Goal: Download file/media

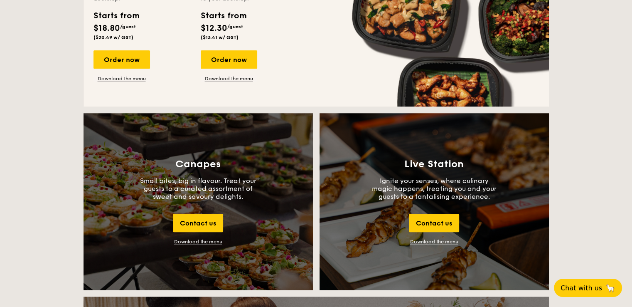
scroll to position [866, 0]
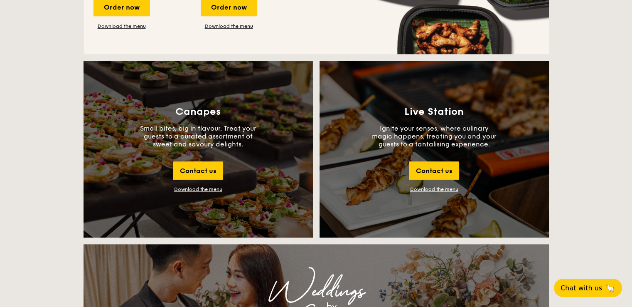
click at [194, 191] on div "Download the menu" at bounding box center [198, 189] width 48 height 6
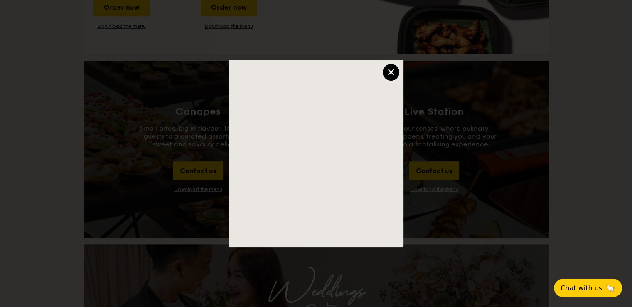
click at [390, 72] on div "×" at bounding box center [391, 72] width 17 height 17
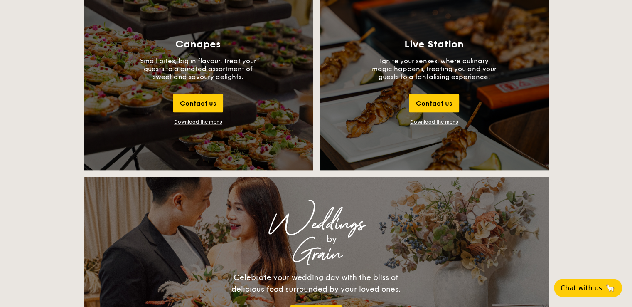
scroll to position [914, 0]
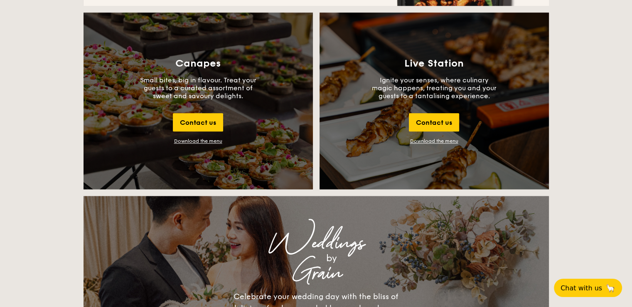
click at [200, 143] on div "Download the menu" at bounding box center [198, 141] width 48 height 6
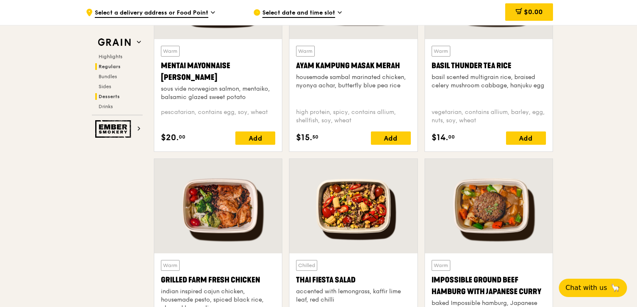
click at [115, 96] on span "Desserts" at bounding box center [108, 97] width 21 height 6
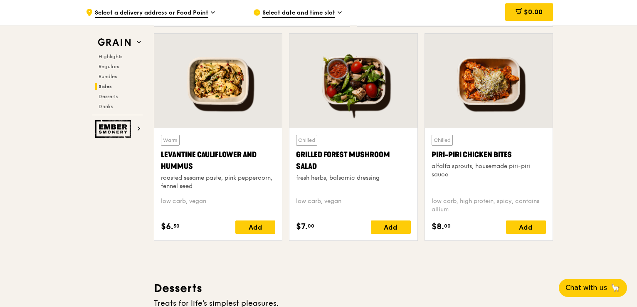
scroll to position [2110, 0]
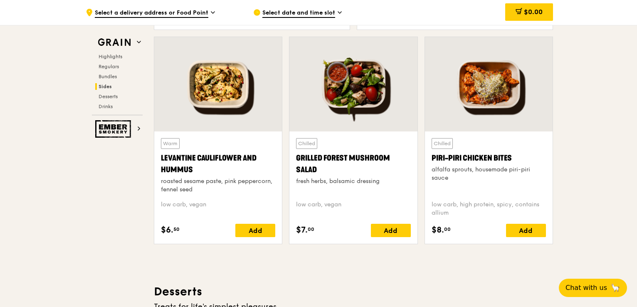
drag, startPoint x: 32, startPoint y: 75, endPoint x: 133, endPoint y: 110, distance: 107.4
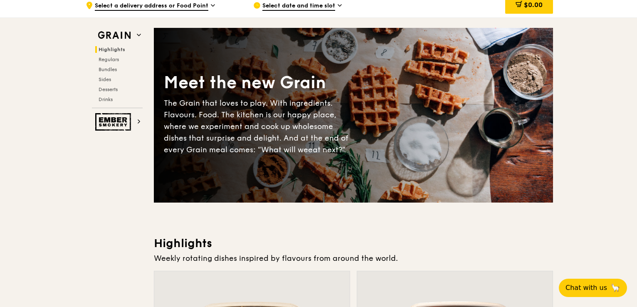
scroll to position [0, 0]
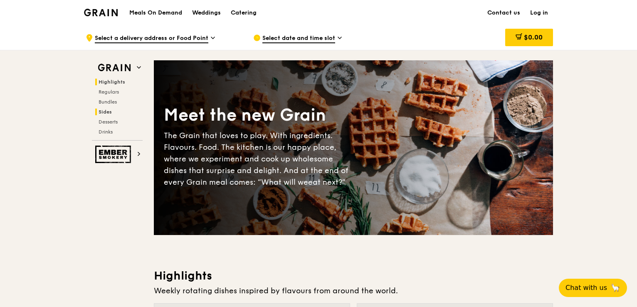
click at [106, 113] on span "Sides" at bounding box center [104, 112] width 13 height 6
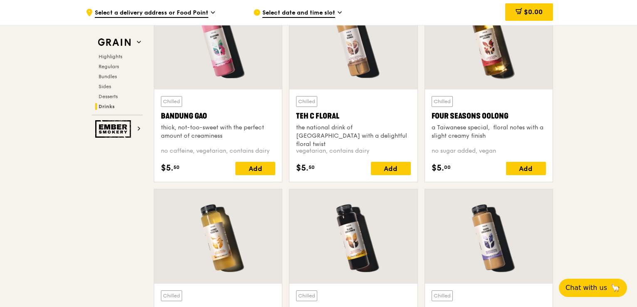
scroll to position [2733, 0]
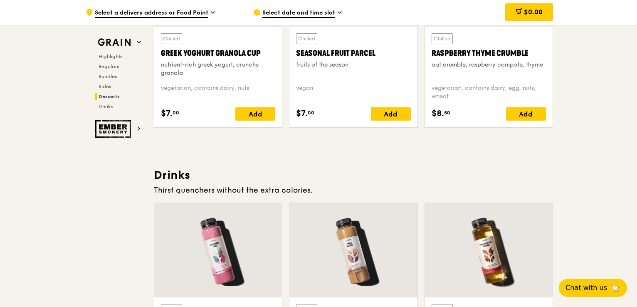
click at [107, 95] on span "Desserts" at bounding box center [108, 97] width 21 height 6
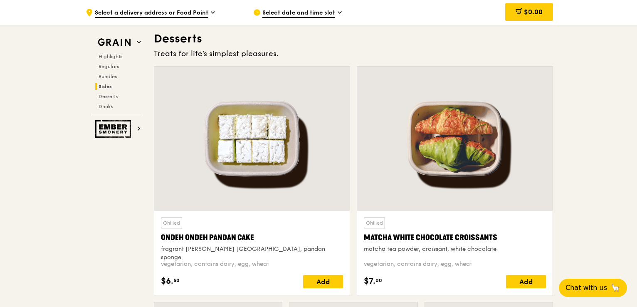
scroll to position [2318, 0]
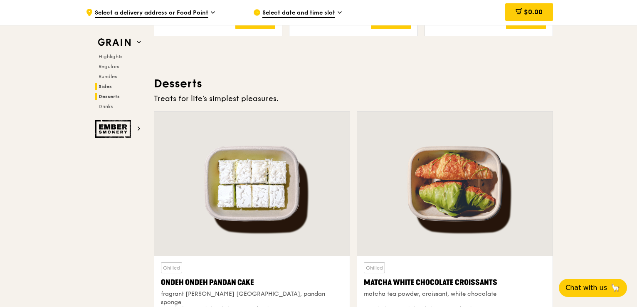
click at [103, 98] on span "Desserts" at bounding box center [108, 97] width 21 height 6
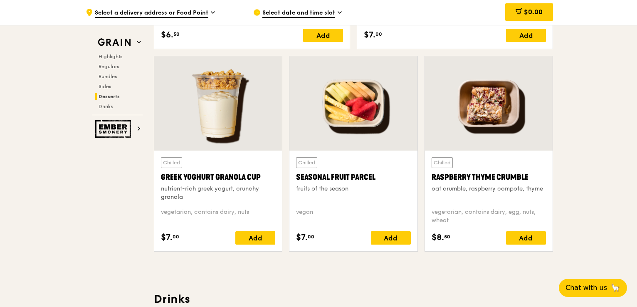
scroll to position [2734, 0]
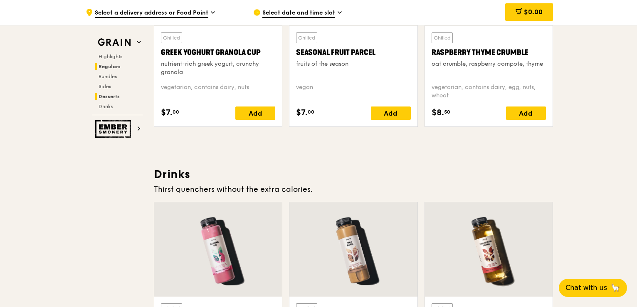
click at [108, 69] on span "Regulars" at bounding box center [109, 67] width 22 height 6
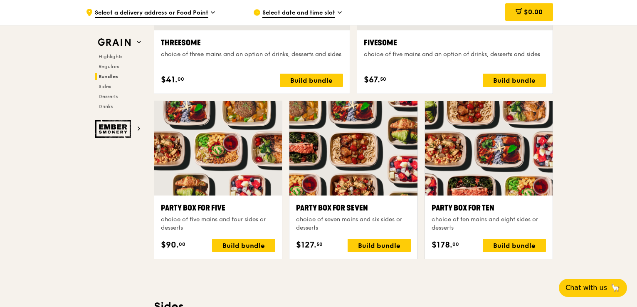
scroll to position [1660, 0]
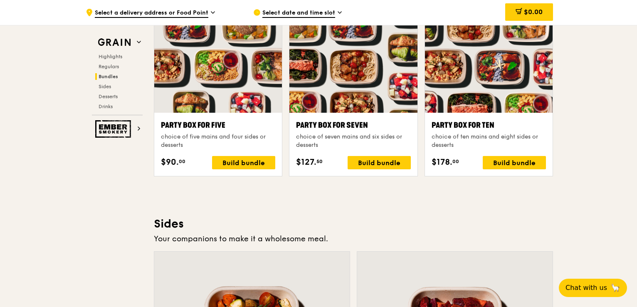
drag, startPoint x: 608, startPoint y: 203, endPoint x: 521, endPoint y: 190, distance: 88.6
click at [608, 203] on div ".cls-1 { fill: none; stroke: #fff; stroke-linecap: round; stroke-linejoin: roun…" at bounding box center [318, 115] width 637 height 3501
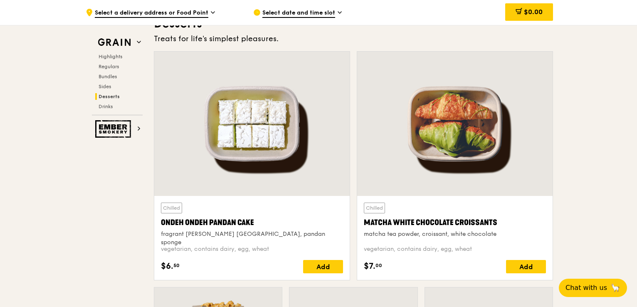
scroll to position [2359, 0]
